Goal: Task Accomplishment & Management: Complete application form

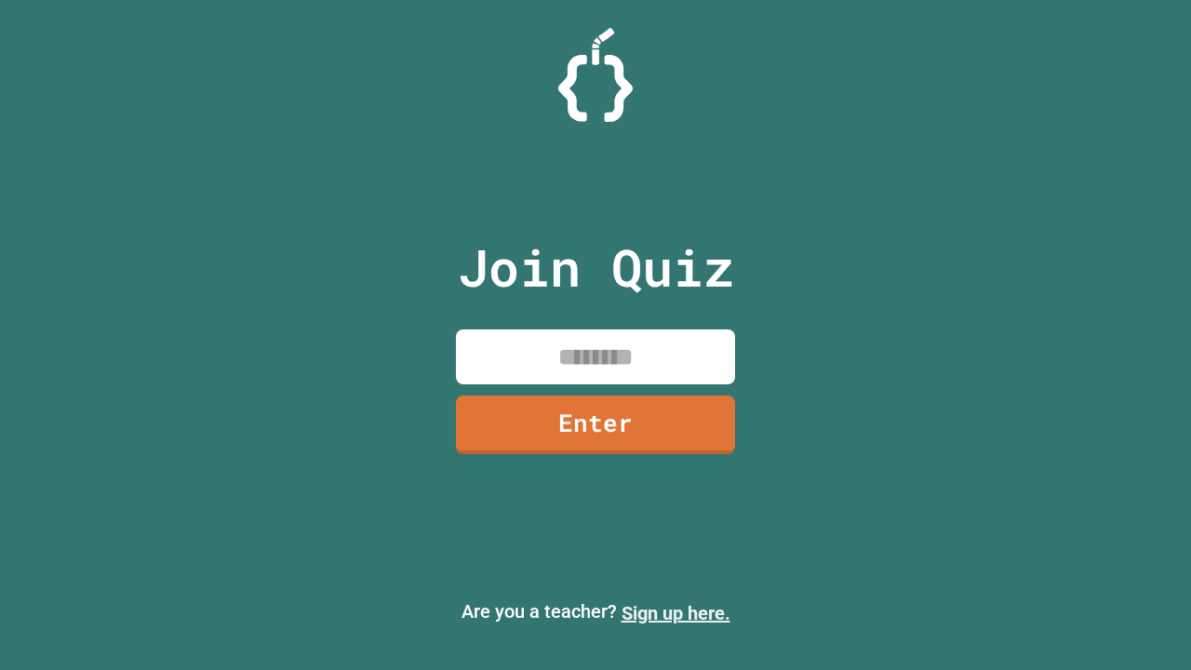
click at [675, 613] on link "Sign up here." at bounding box center [675, 613] width 109 height 22
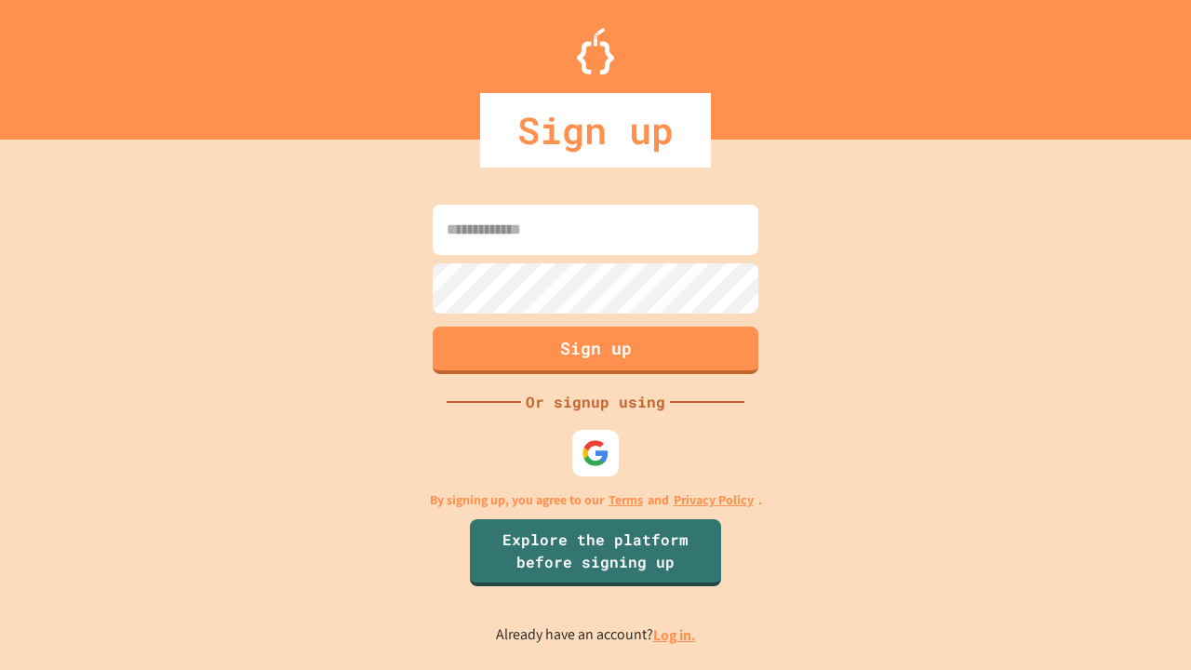
click at [675, 634] on link "Log in." at bounding box center [674, 635] width 43 height 20
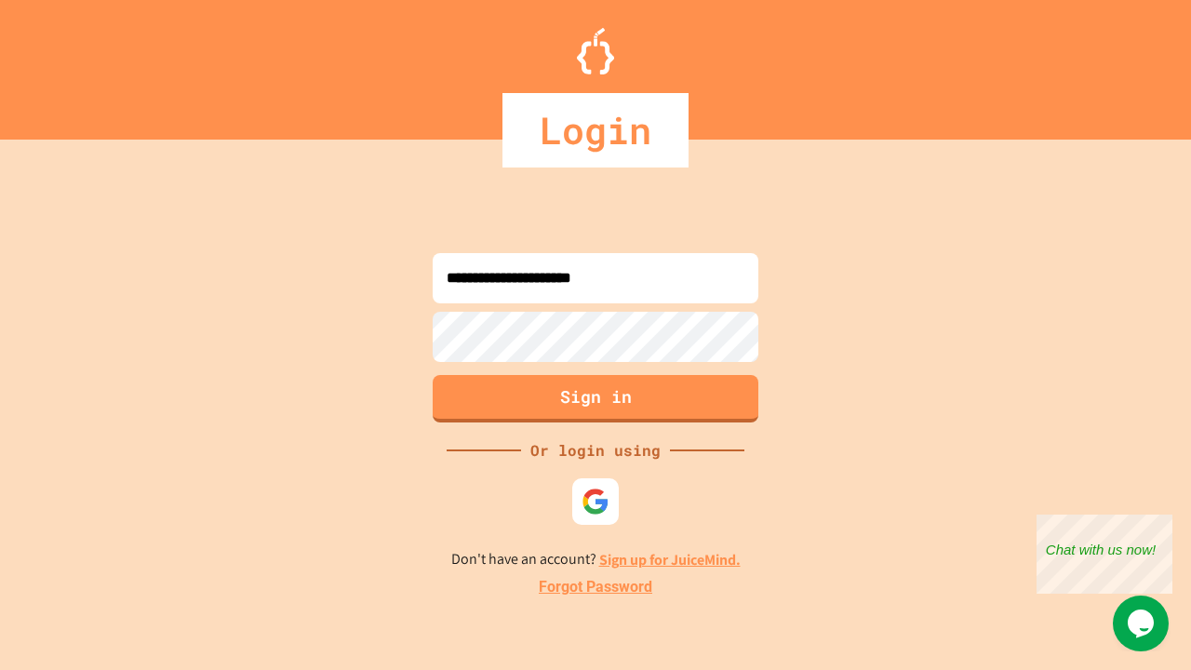
type input "**********"
